Goal: Check status: Check status

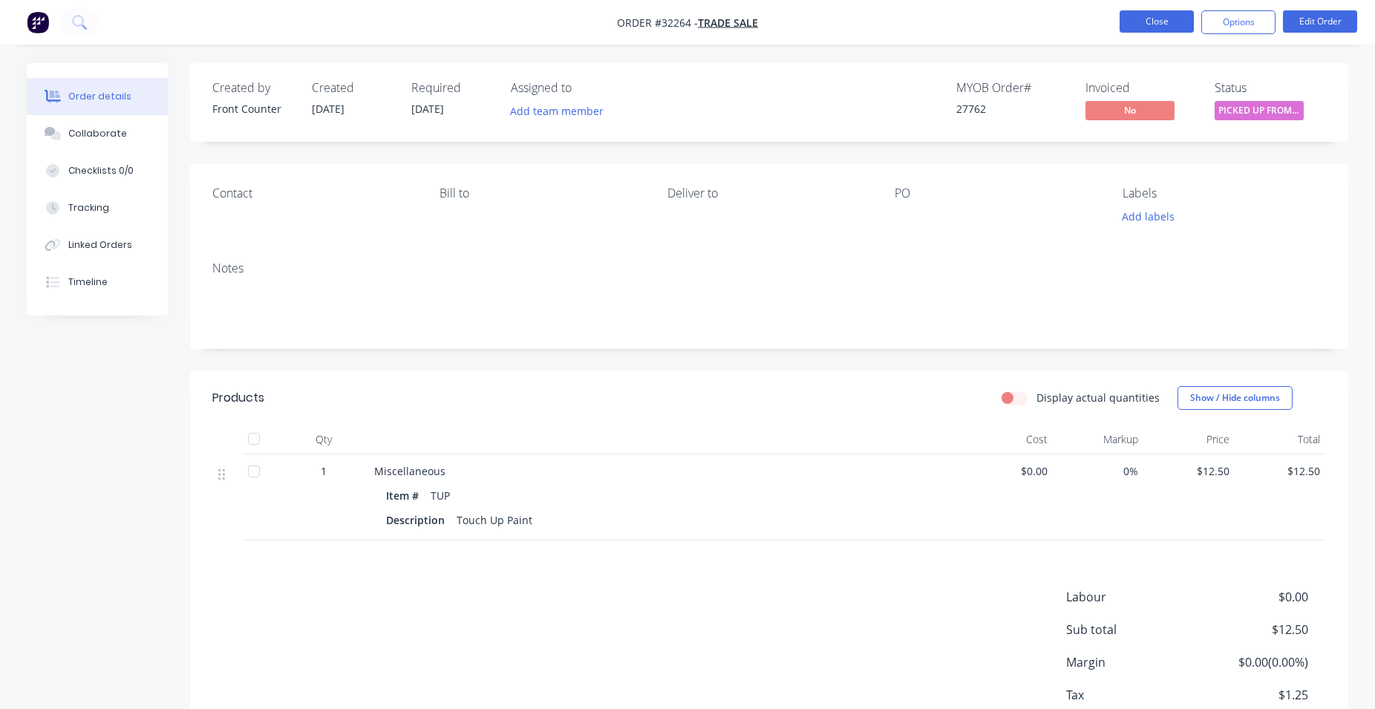
click at [1162, 16] on button "Close" at bounding box center [1156, 21] width 74 height 22
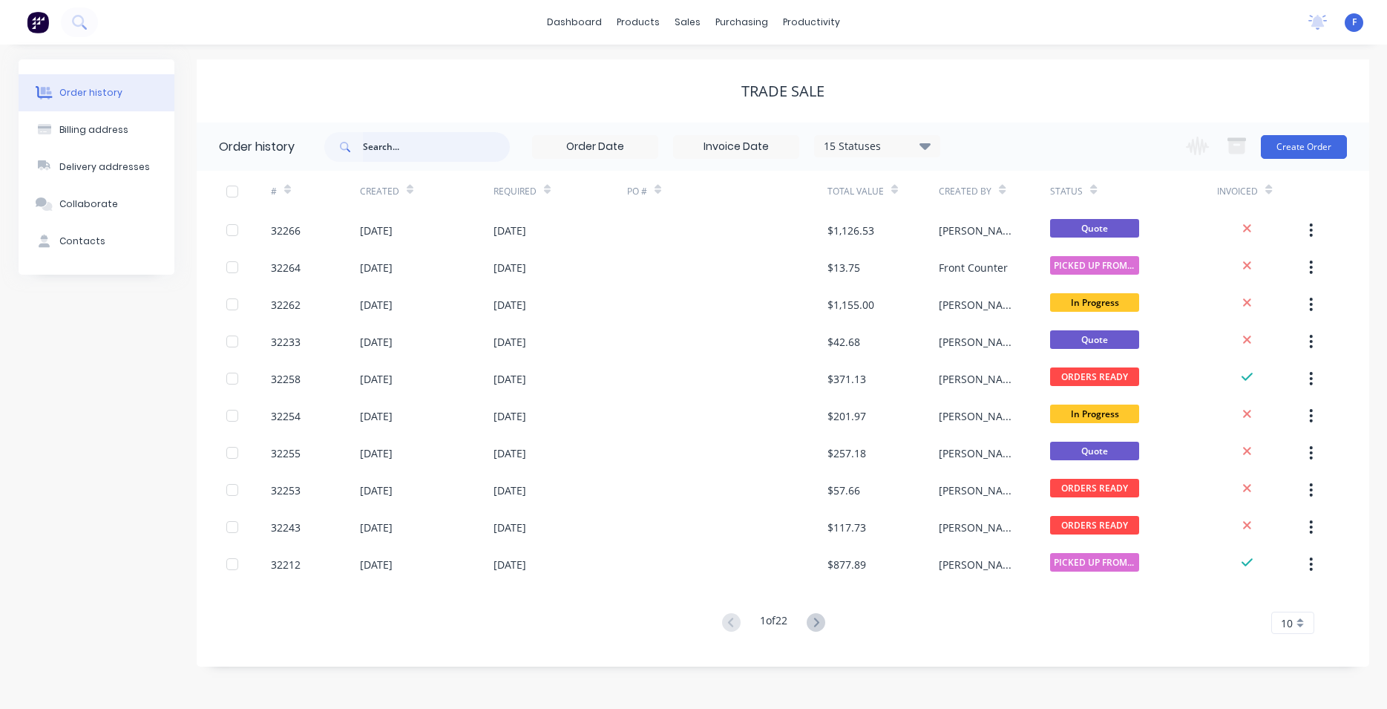
click at [382, 142] on input "text" at bounding box center [436, 147] width 147 height 30
type input "32243"
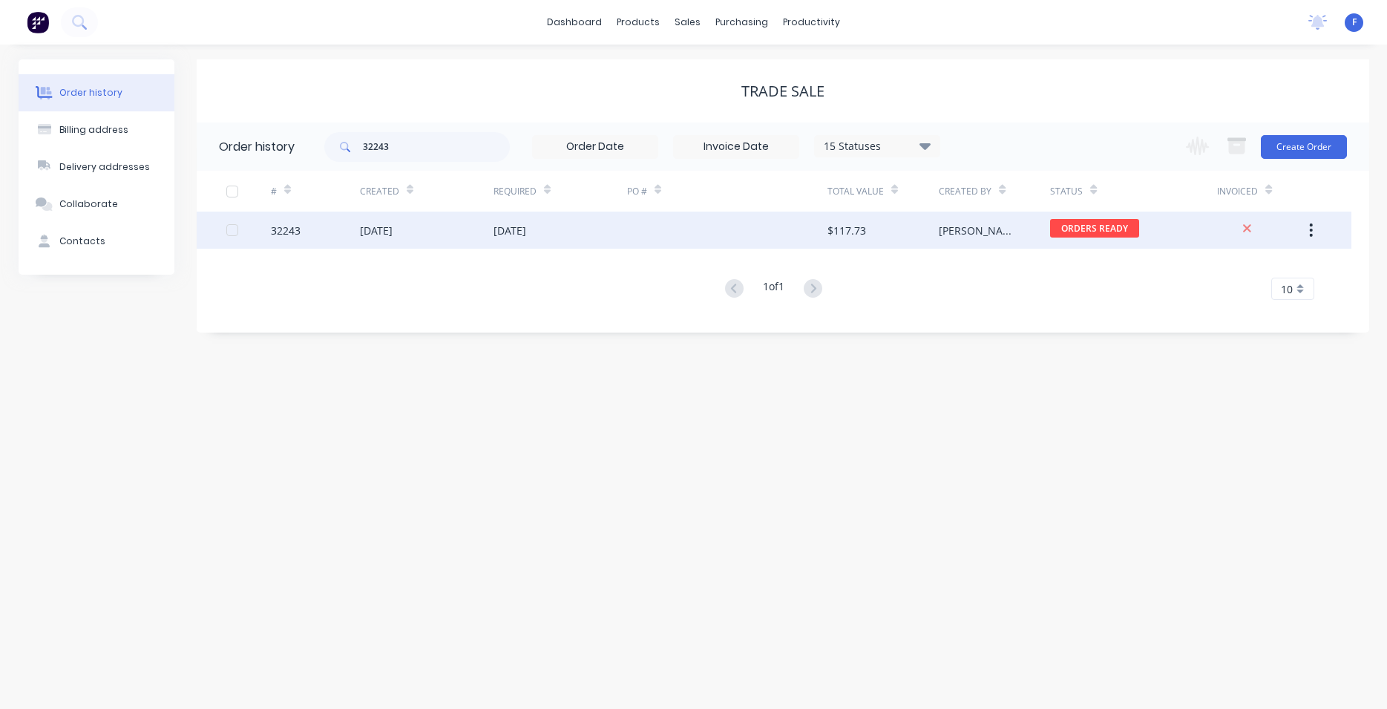
click at [888, 236] on div "$117.73" at bounding box center [883, 230] width 111 height 37
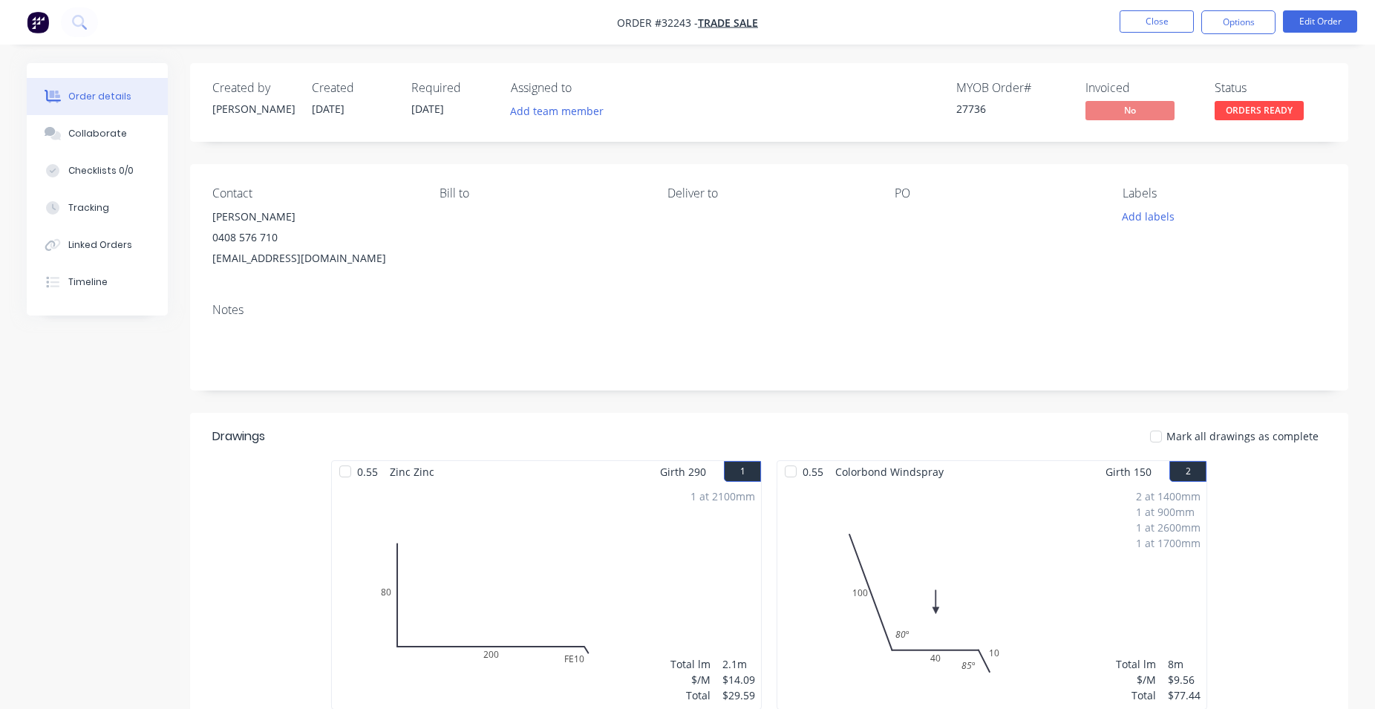
click at [1266, 111] on span "ORDERS READY" at bounding box center [1258, 110] width 89 height 19
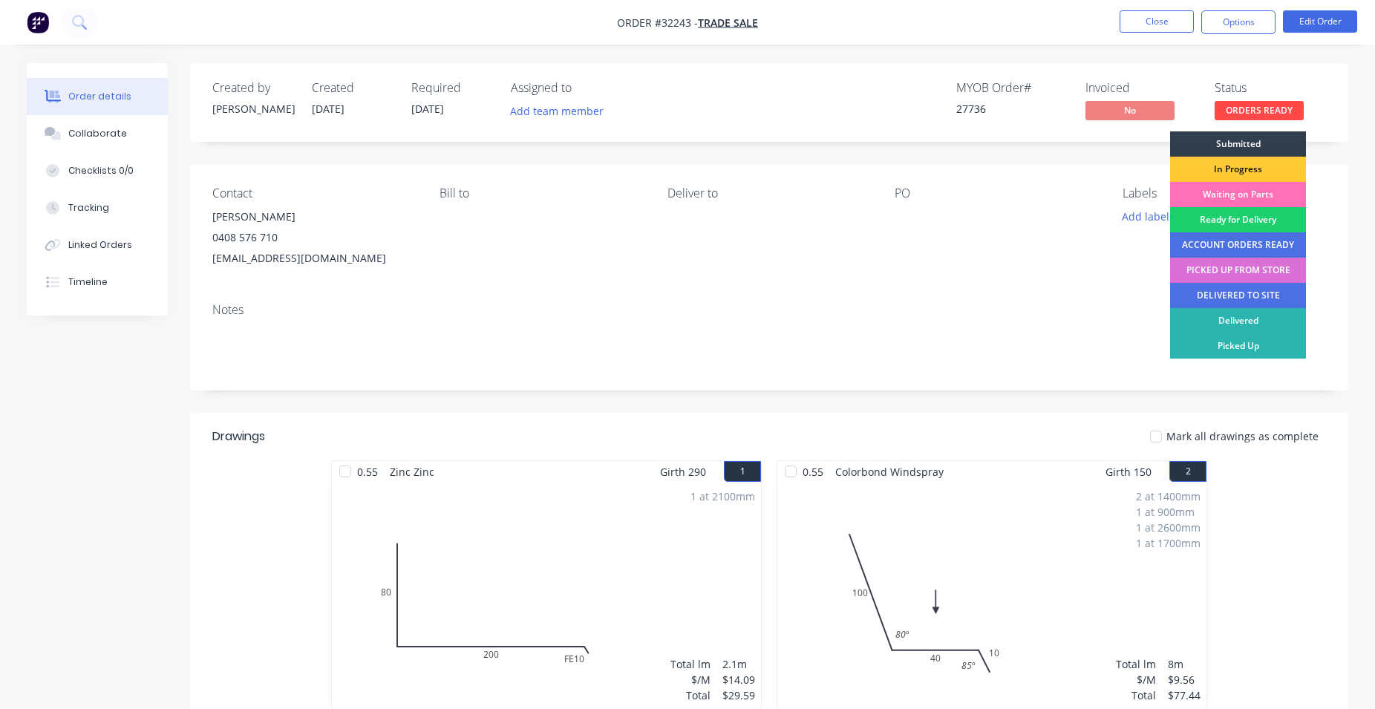
click at [1211, 271] on div "PICKED UP FROM STORE" at bounding box center [1238, 270] width 136 height 25
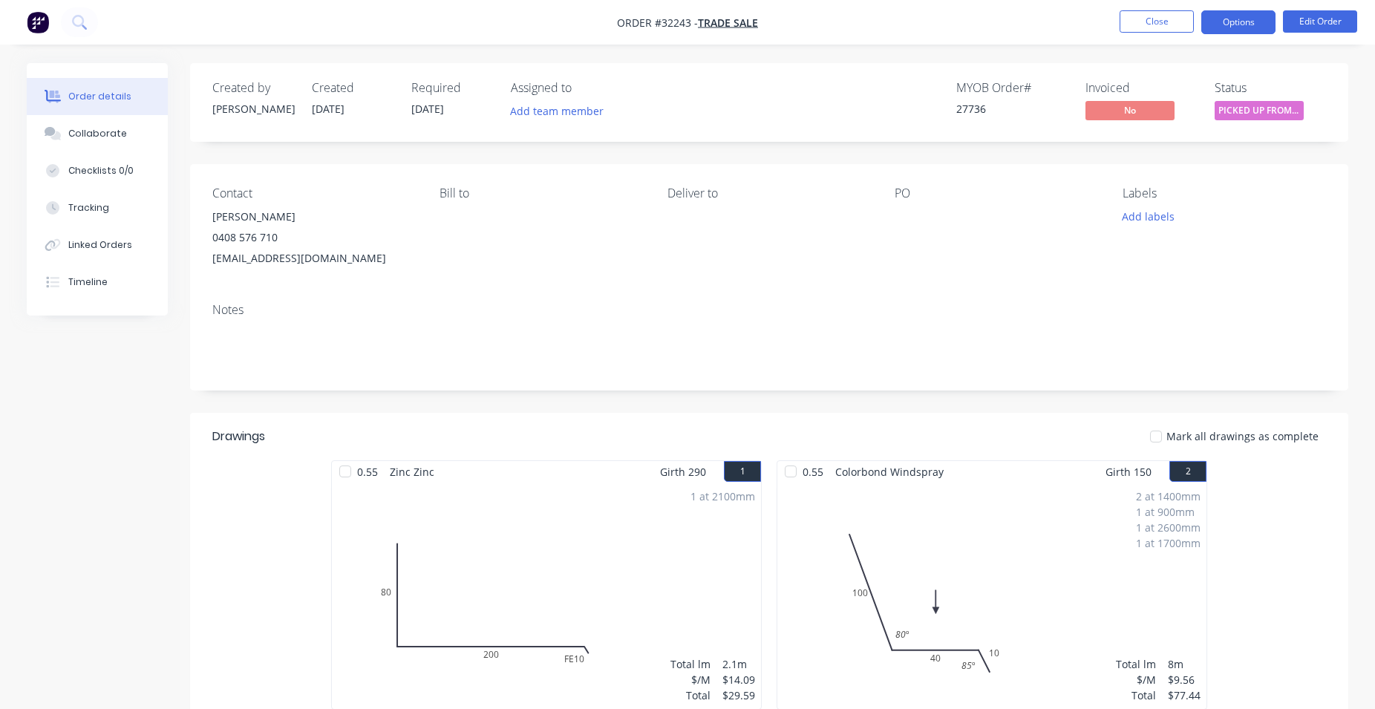
click at [1243, 22] on button "Options" at bounding box center [1238, 22] width 74 height 24
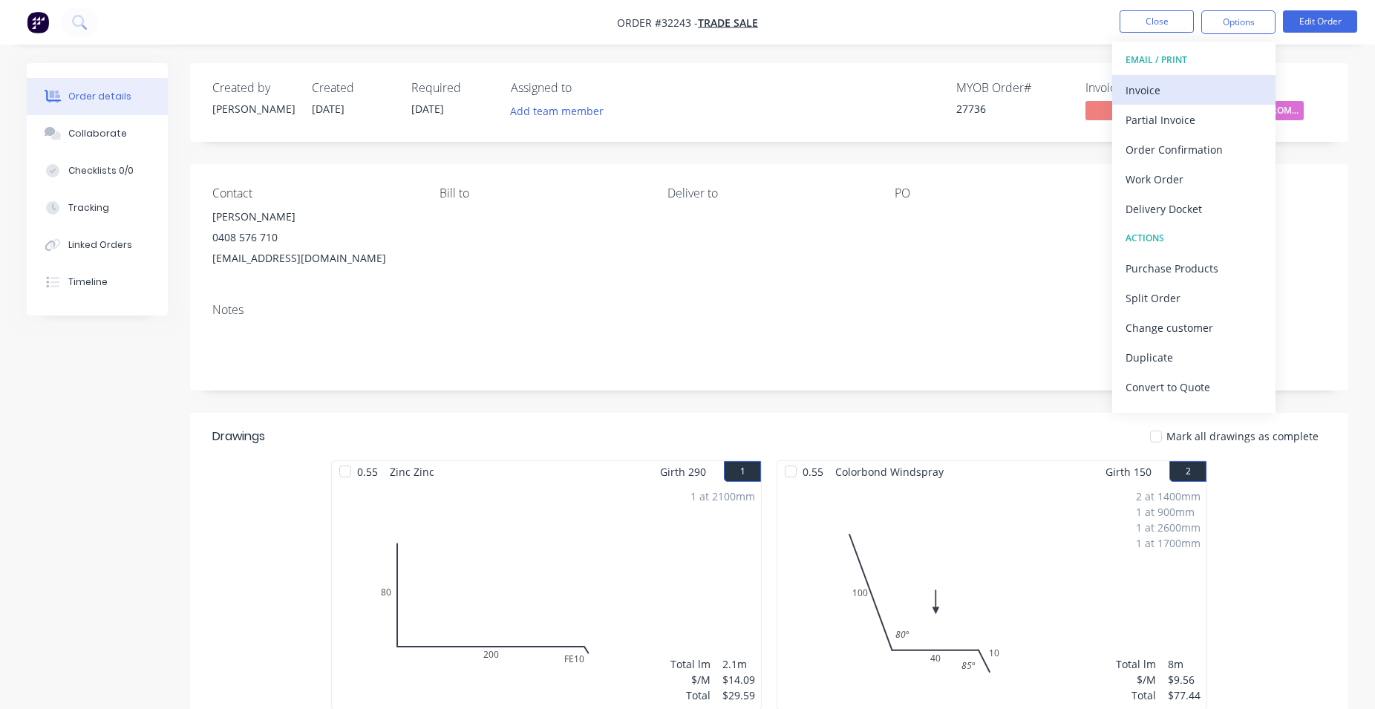
click at [1197, 79] on div "Invoice" at bounding box center [1193, 90] width 137 height 22
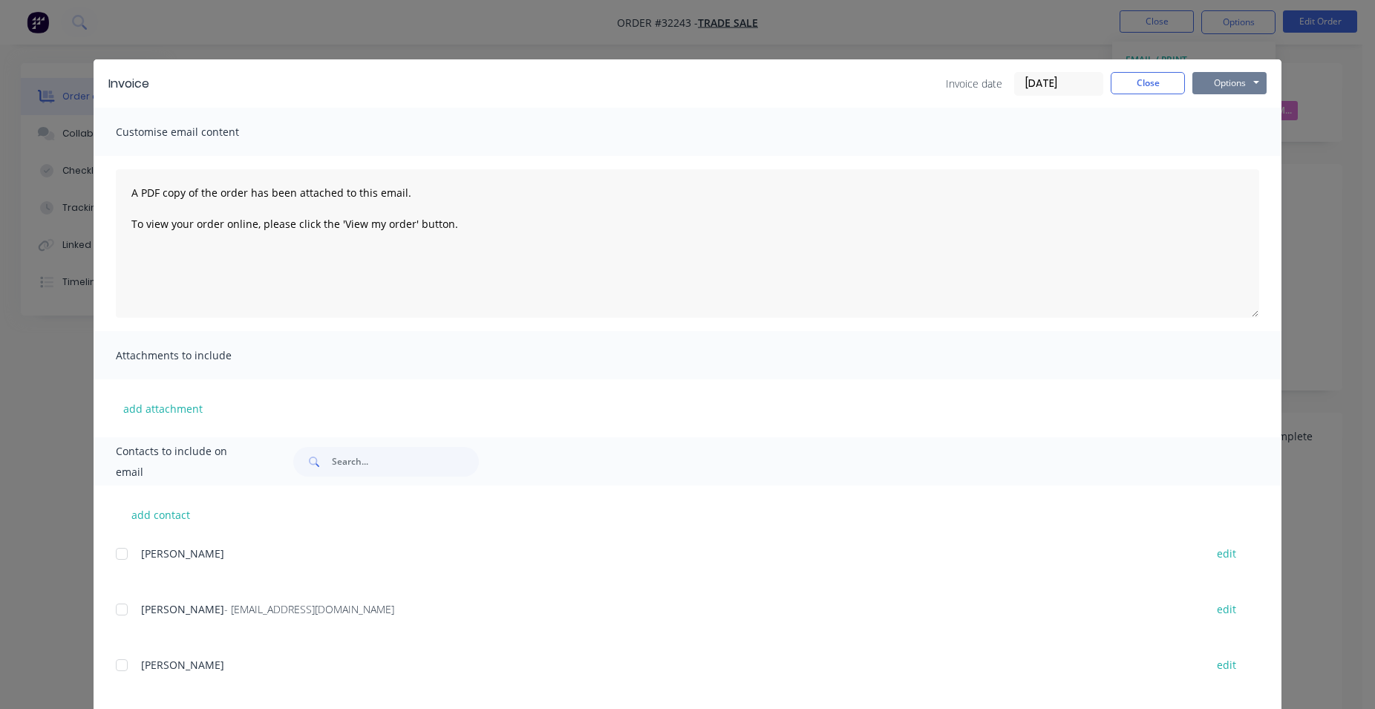
click at [1222, 79] on button "Options" at bounding box center [1229, 83] width 74 height 22
click at [1226, 130] on button "Print" at bounding box center [1239, 134] width 95 height 24
click at [1137, 65] on div "Invoice Invoice date [DATE] Close Options Preview Print Email" at bounding box center [688, 83] width 1188 height 48
click at [1128, 77] on button "Close" at bounding box center [1148, 83] width 74 height 22
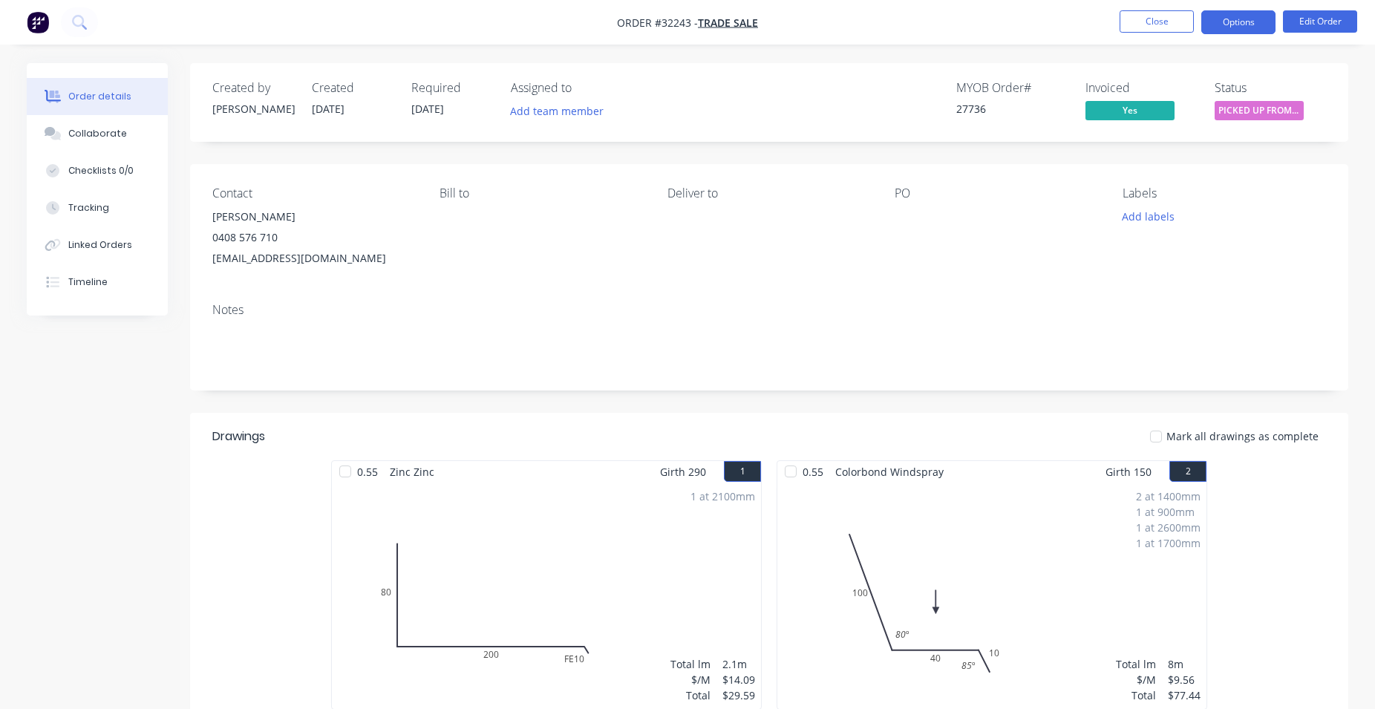
click at [1234, 11] on button "Options" at bounding box center [1238, 22] width 74 height 24
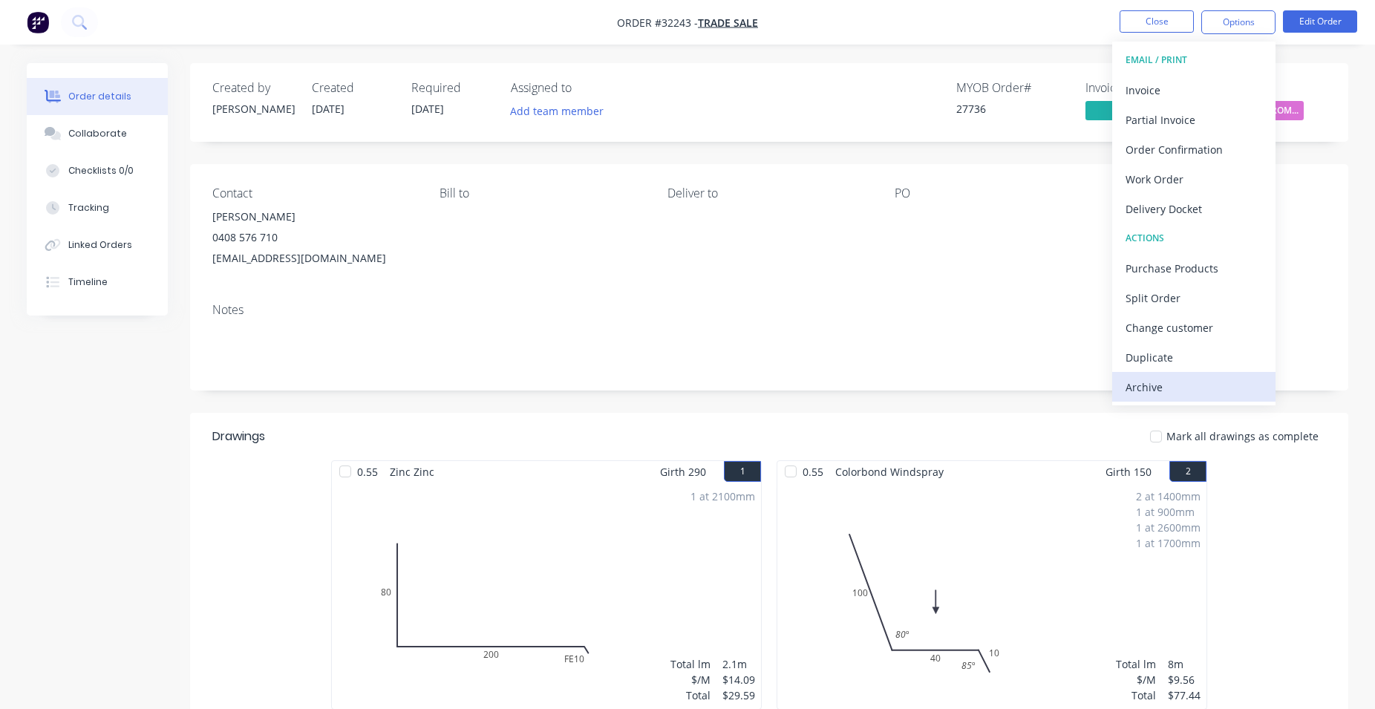
click at [1150, 379] on div "Archive" at bounding box center [1193, 387] width 137 height 22
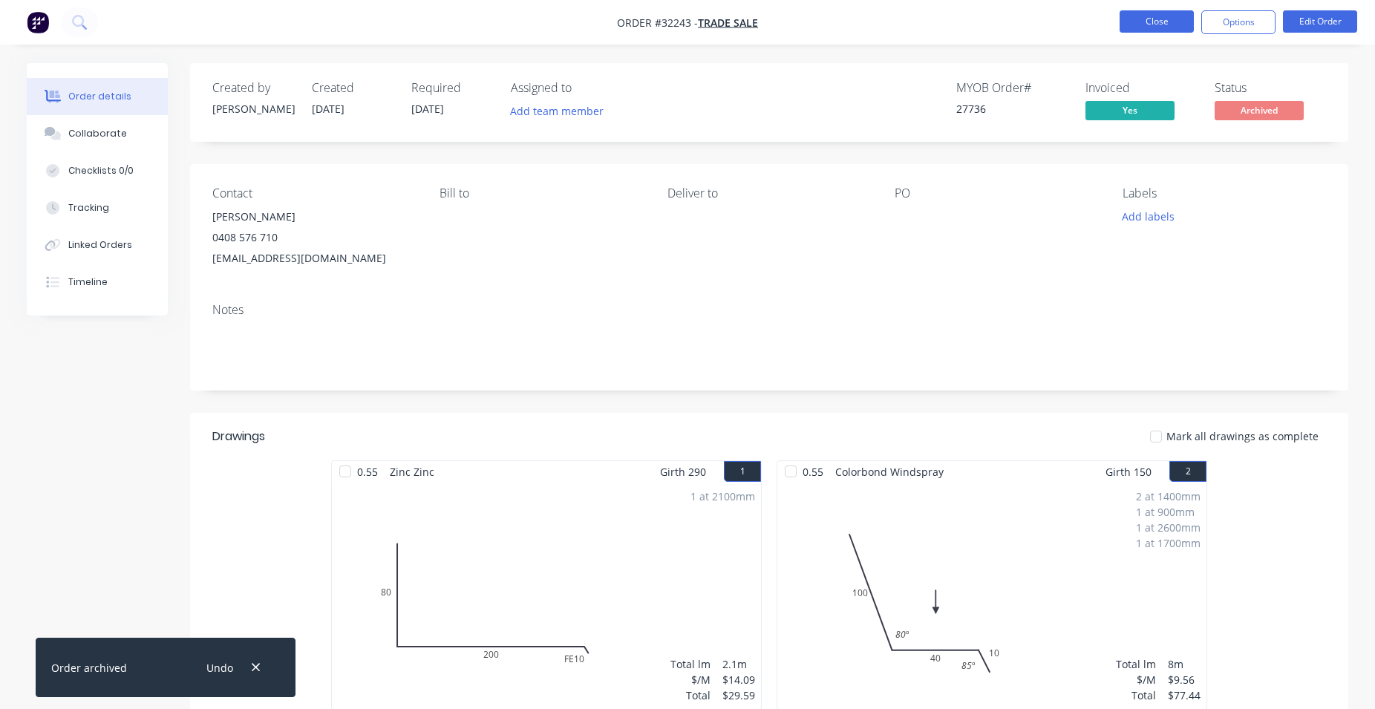
click at [1139, 27] on button "Close" at bounding box center [1156, 21] width 74 height 22
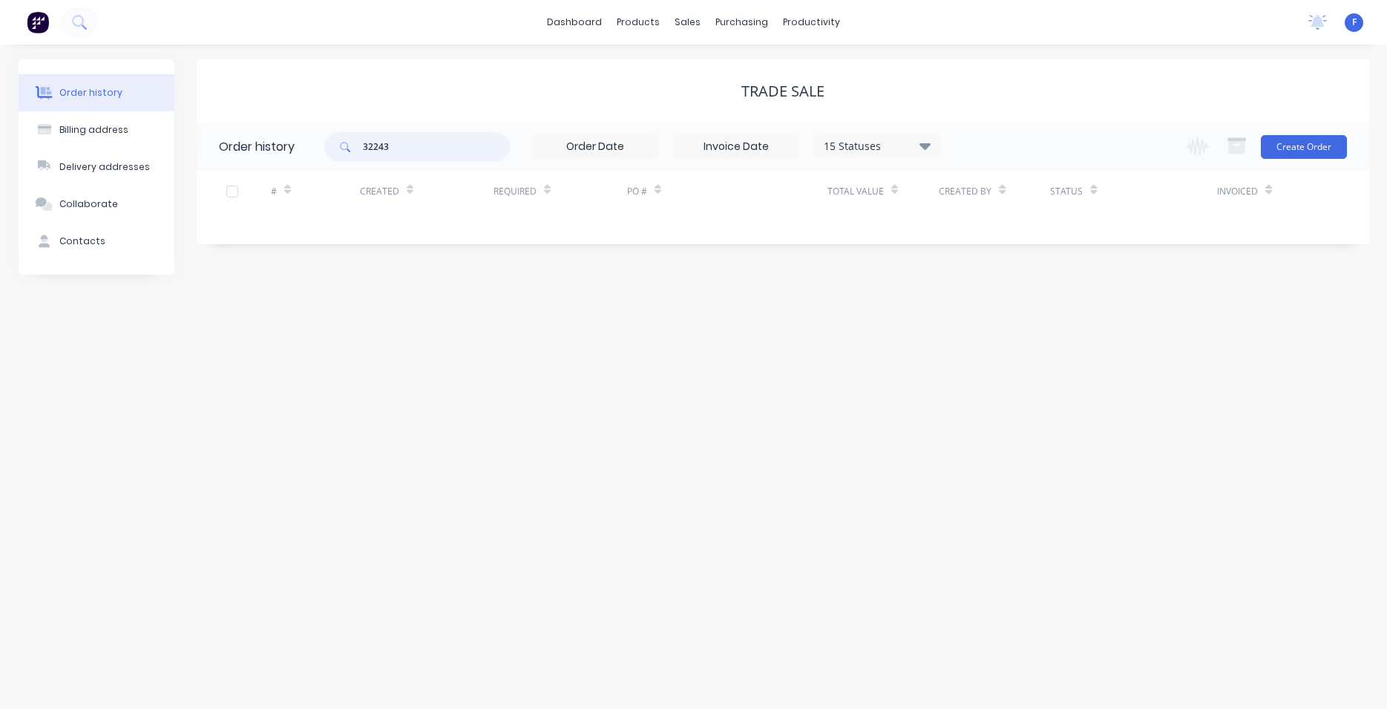
click at [434, 136] on input "32243" at bounding box center [436, 147] width 147 height 30
type input "3"
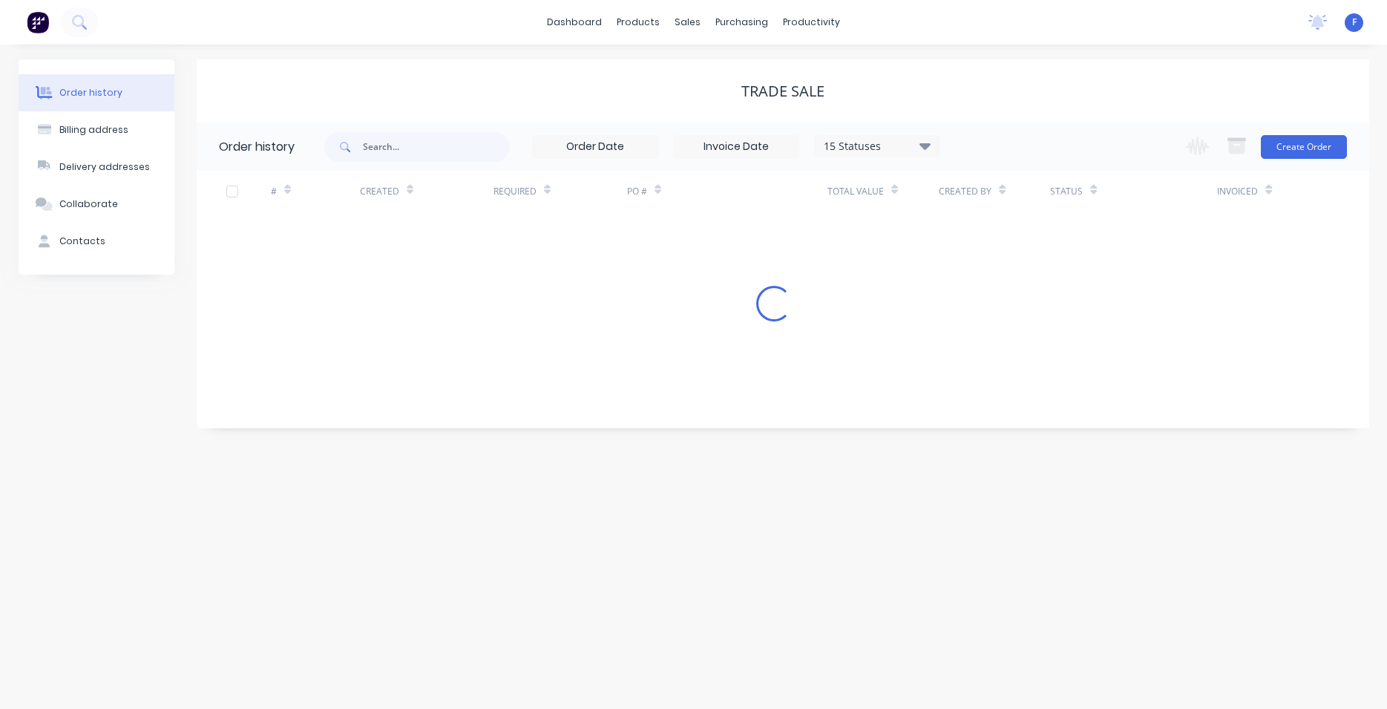
click at [33, 26] on img at bounding box center [38, 22] width 22 height 22
